Goal: Task Accomplishment & Management: Complete application form

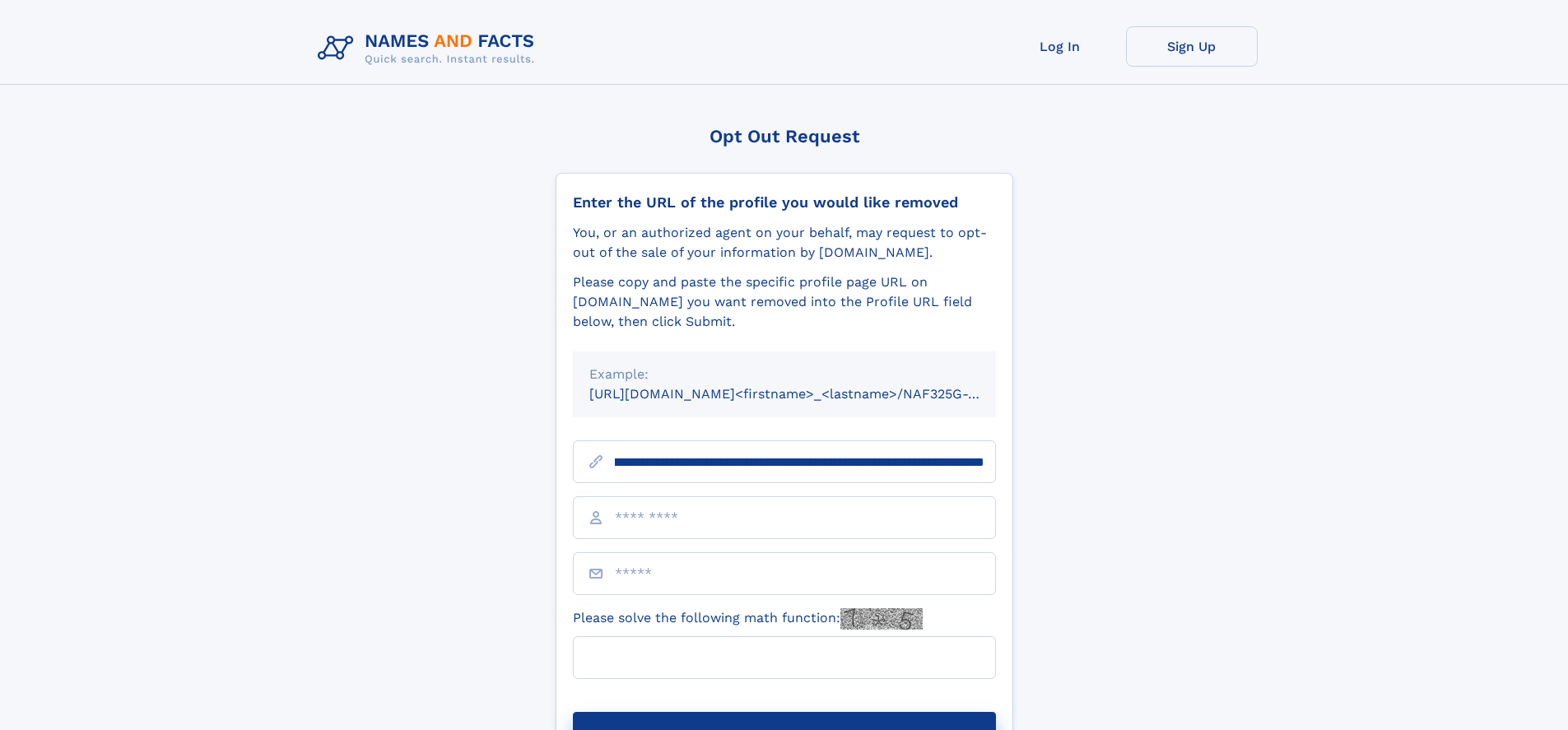
scroll to position [0, 195]
type input "**********"
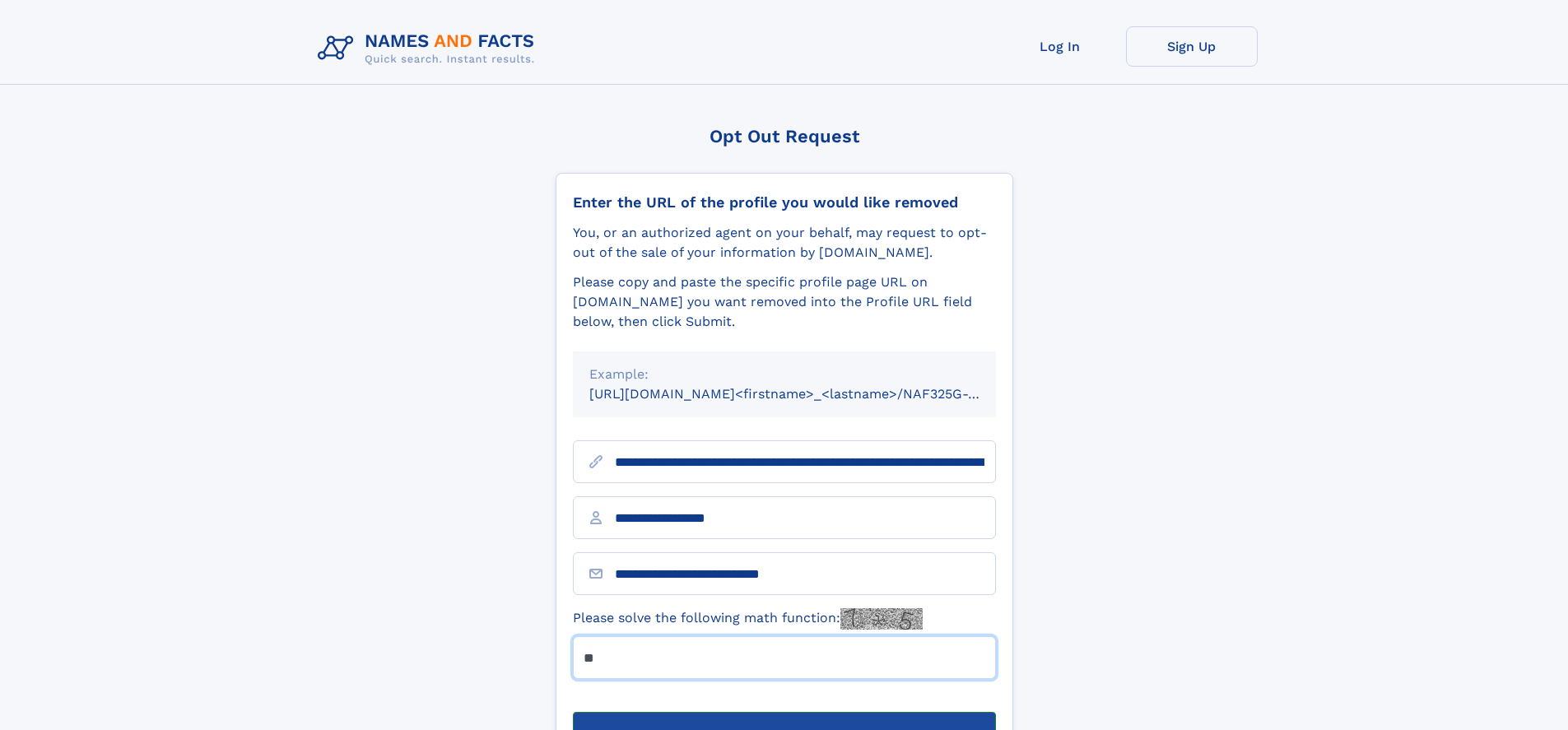
type input "**"
click at [784, 713] on button "Submit Opt Out Request" at bounding box center [784, 739] width 423 height 53
